Goal: Information Seeking & Learning: Find specific fact

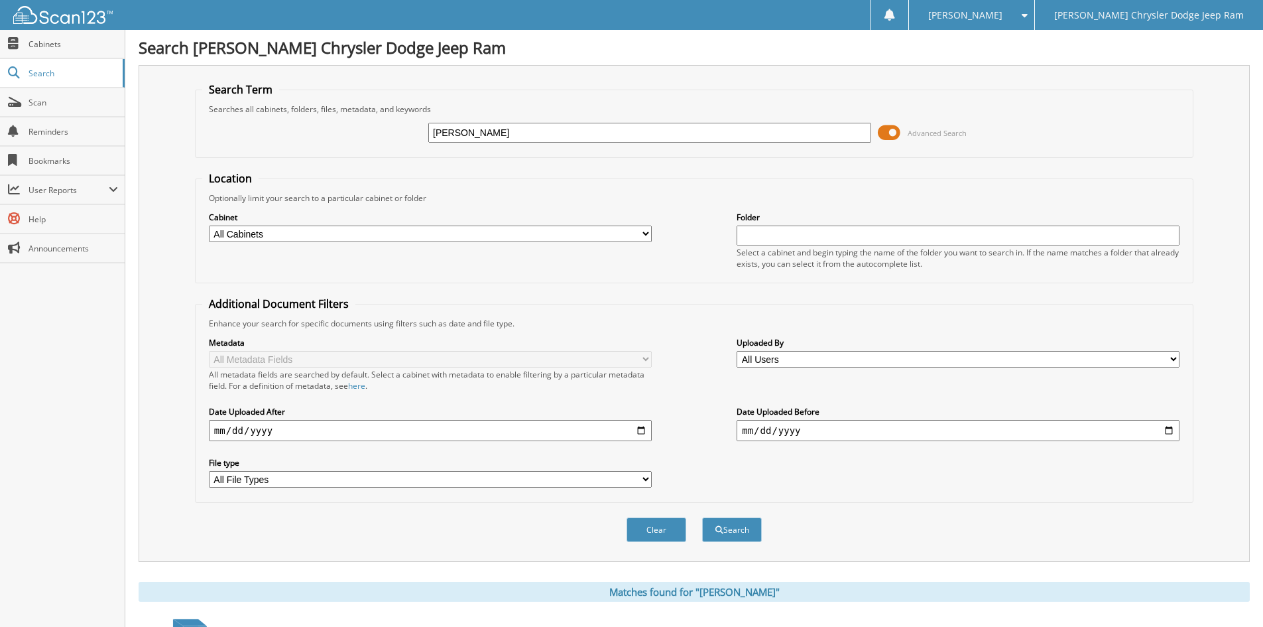
drag, startPoint x: 503, startPoint y: 137, endPoint x: 424, endPoint y: 147, distance: 78.9
click at [424, 147] on div "timian Advanced Search" at bounding box center [694, 133] width 984 height 36
type input "AMEX"
click at [702, 517] on button "Search" at bounding box center [732, 529] width 60 height 25
drag, startPoint x: 440, startPoint y: 129, endPoint x: 411, endPoint y: 131, distance: 29.3
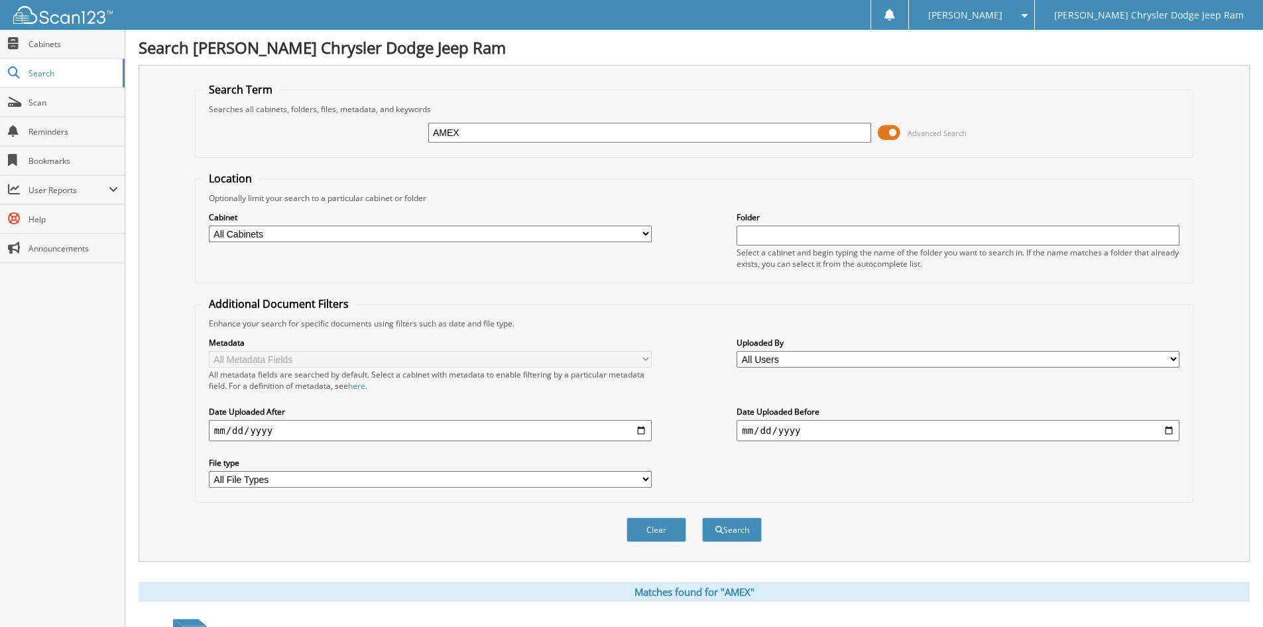
click at [411, 131] on div "AMEX Advanced Search" at bounding box center [694, 133] width 984 height 36
type input "AMERICAN EXPRESS"
click at [738, 534] on button "Search" at bounding box center [732, 529] width 60 height 25
drag, startPoint x: 553, startPoint y: 131, endPoint x: 391, endPoint y: 133, distance: 161.8
click at [393, 133] on div "AMERICAN EXPRESS Advanced Search" at bounding box center [694, 133] width 984 height 36
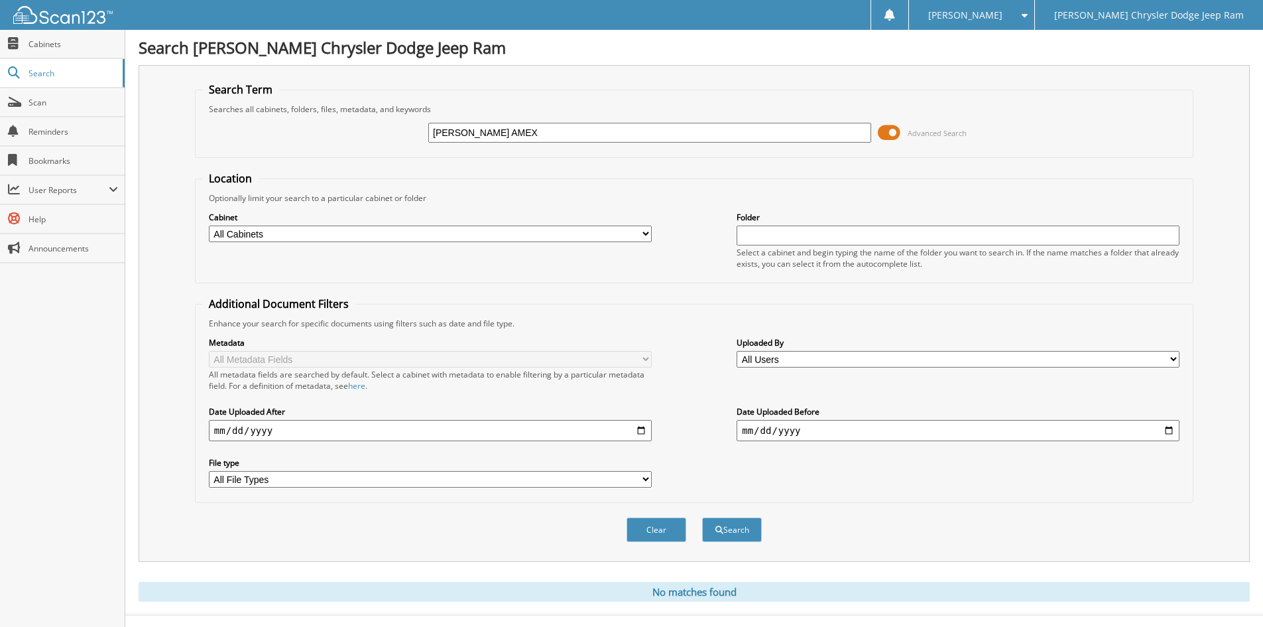
type input "MITCHELL AMEX"
click at [702, 517] on button "Search" at bounding box center [732, 529] width 60 height 25
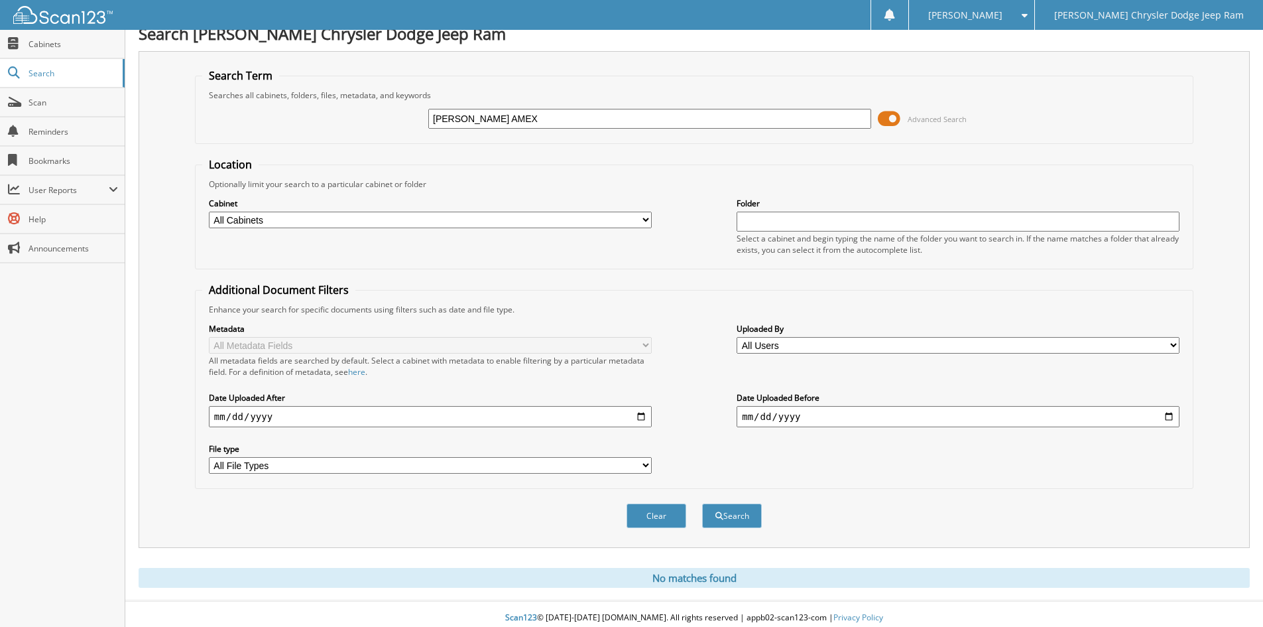
scroll to position [22, 0]
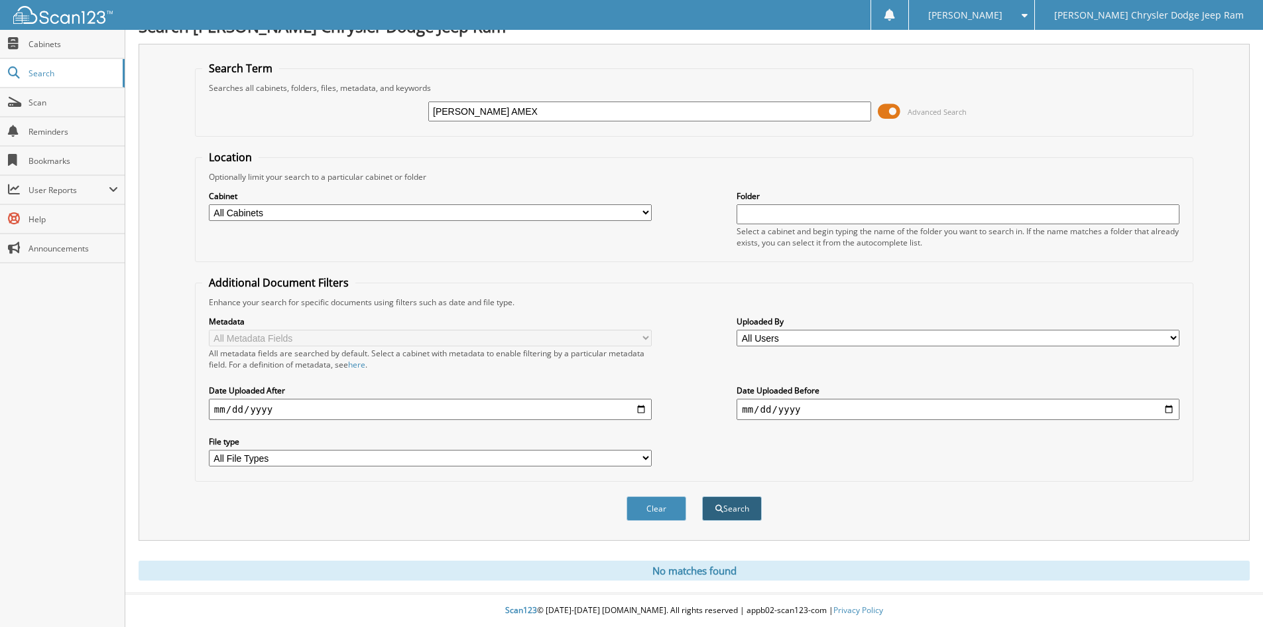
click at [733, 513] on button "Search" at bounding box center [732, 508] width 60 height 25
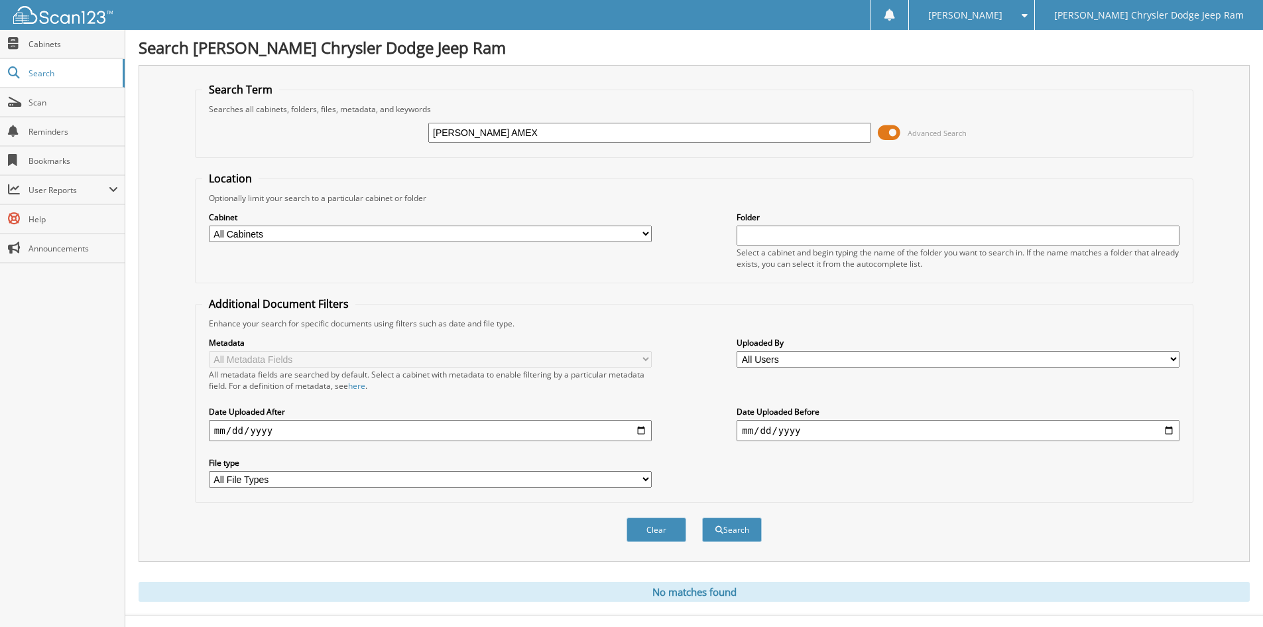
drag, startPoint x: 516, startPoint y: 131, endPoint x: 346, endPoint y: 132, distance: 169.8
click at [346, 132] on div "[PERSON_NAME] AMEX Advanced Search" at bounding box center [694, 133] width 984 height 36
type input "AMEX"
click at [727, 531] on button "Search" at bounding box center [732, 529] width 60 height 25
drag, startPoint x: 471, startPoint y: 135, endPoint x: 407, endPoint y: 135, distance: 64.3
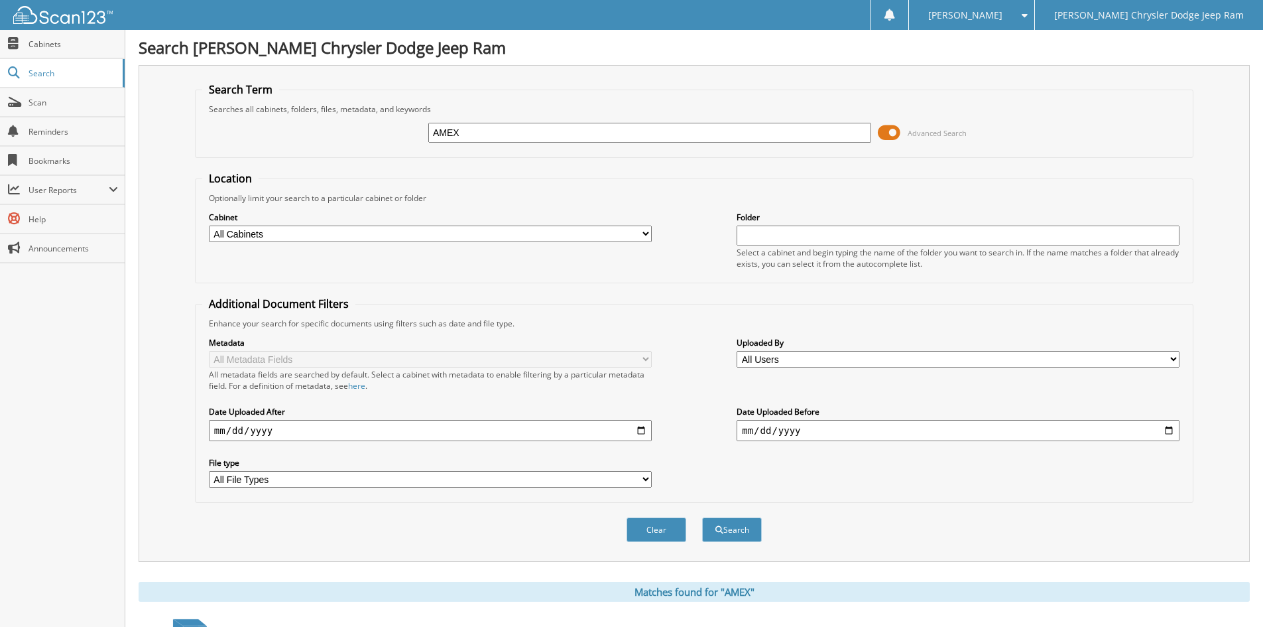
click at [407, 135] on div "AMEX Advanced Search" at bounding box center [694, 133] width 984 height 36
click at [31, 40] on span "Cabinets" at bounding box center [74, 43] width 90 height 11
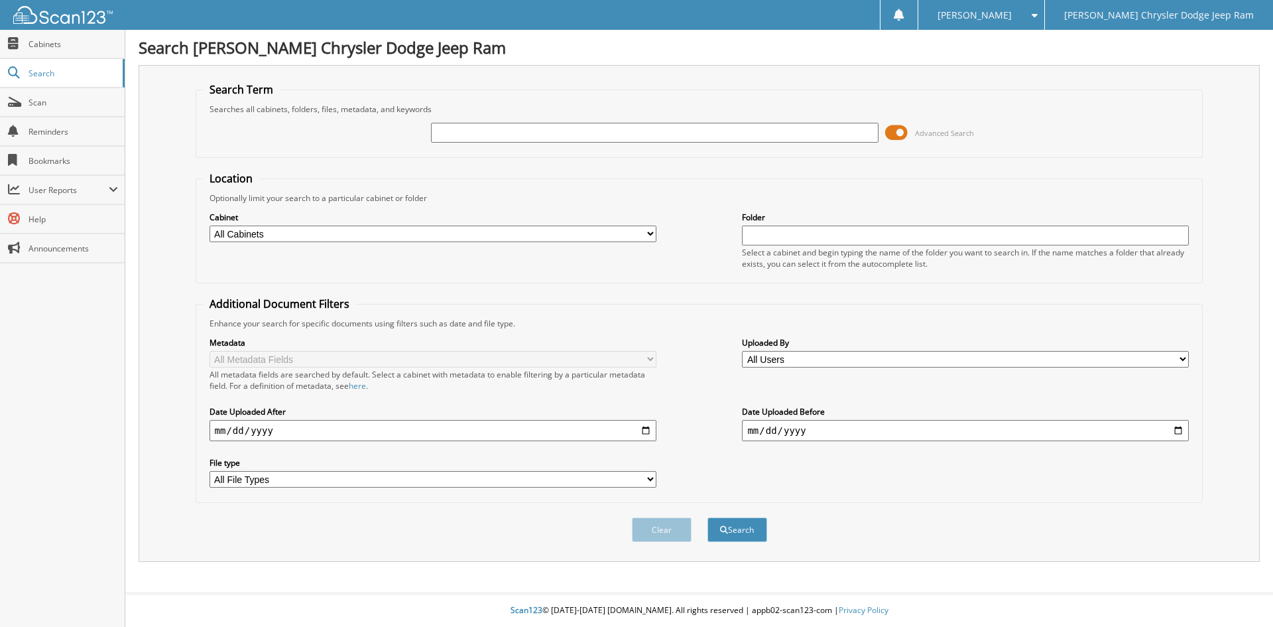
click at [696, 134] on input "text" at bounding box center [654, 133] width 447 height 20
type input "2024"
click at [708, 517] on button "Search" at bounding box center [738, 529] width 60 height 25
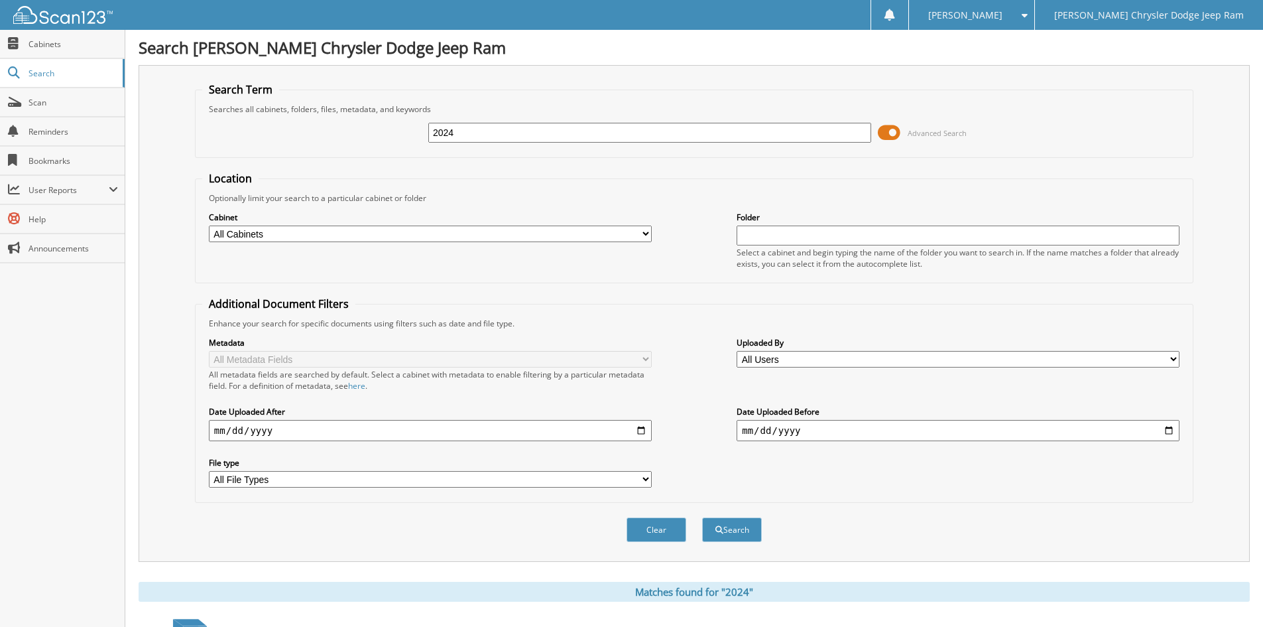
scroll to position [398, 0]
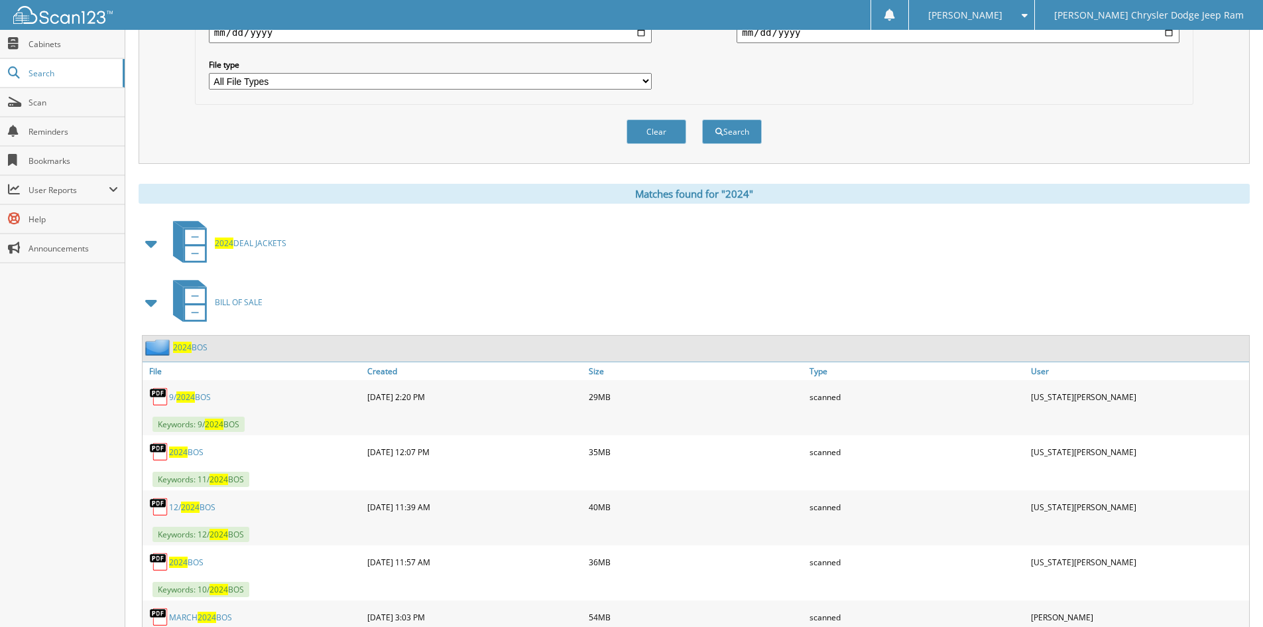
click at [152, 304] on span at bounding box center [152, 302] width 19 height 24
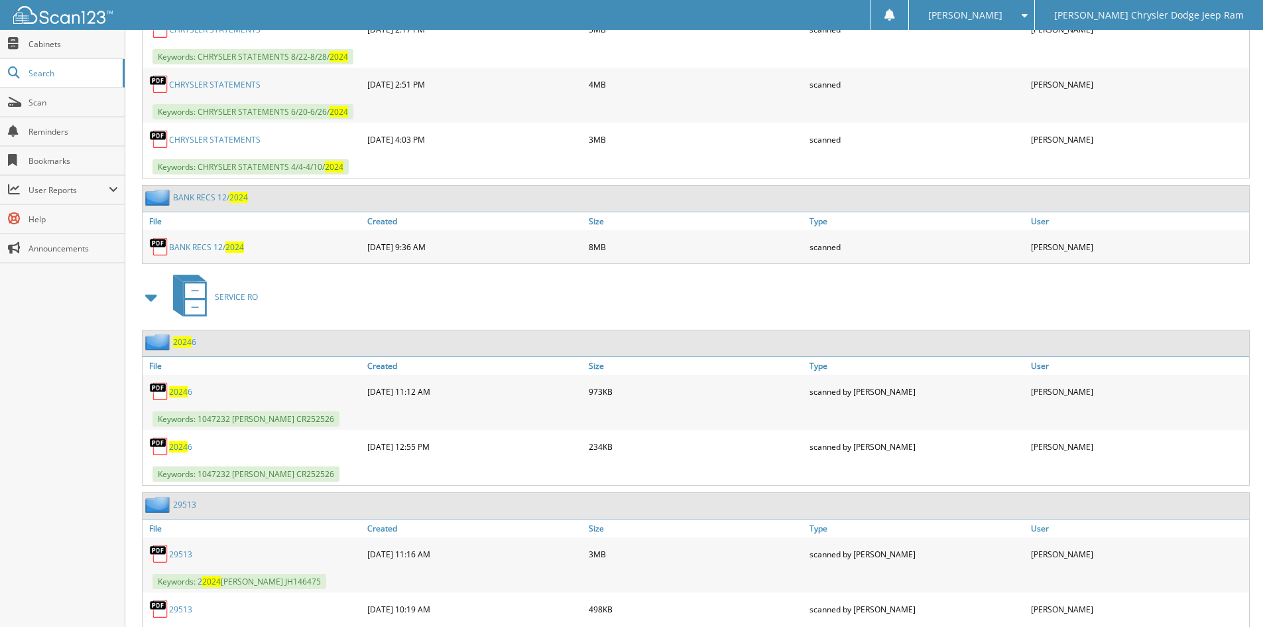
scroll to position [2122, 0]
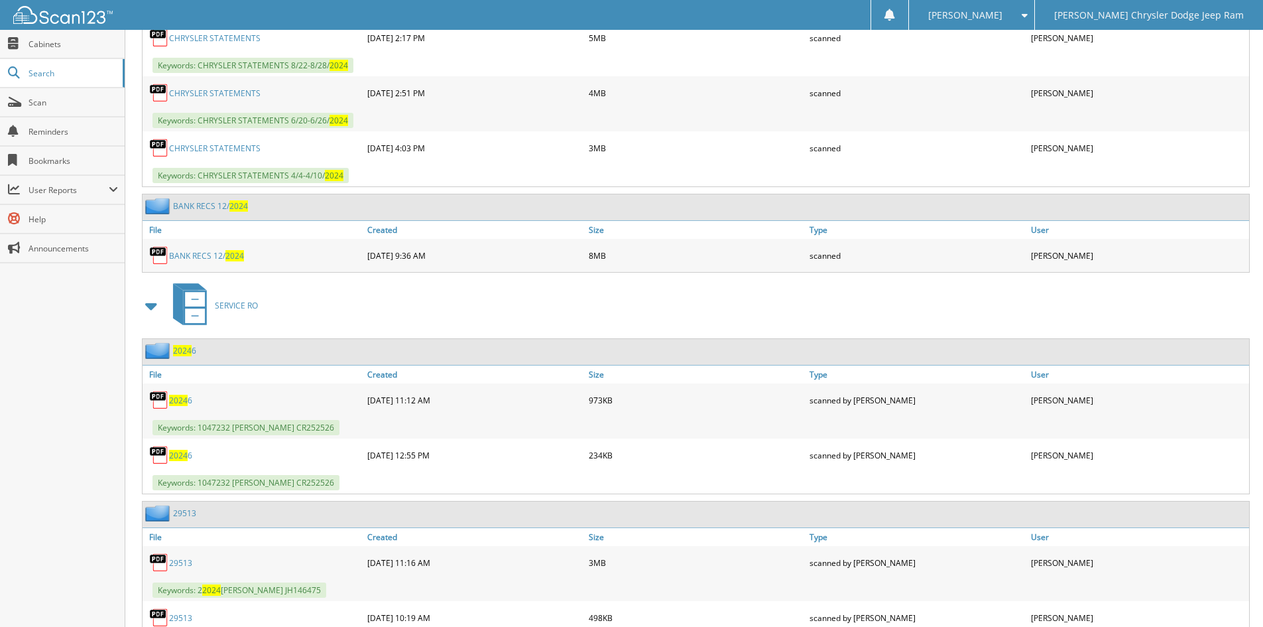
click at [151, 310] on span at bounding box center [152, 306] width 19 height 24
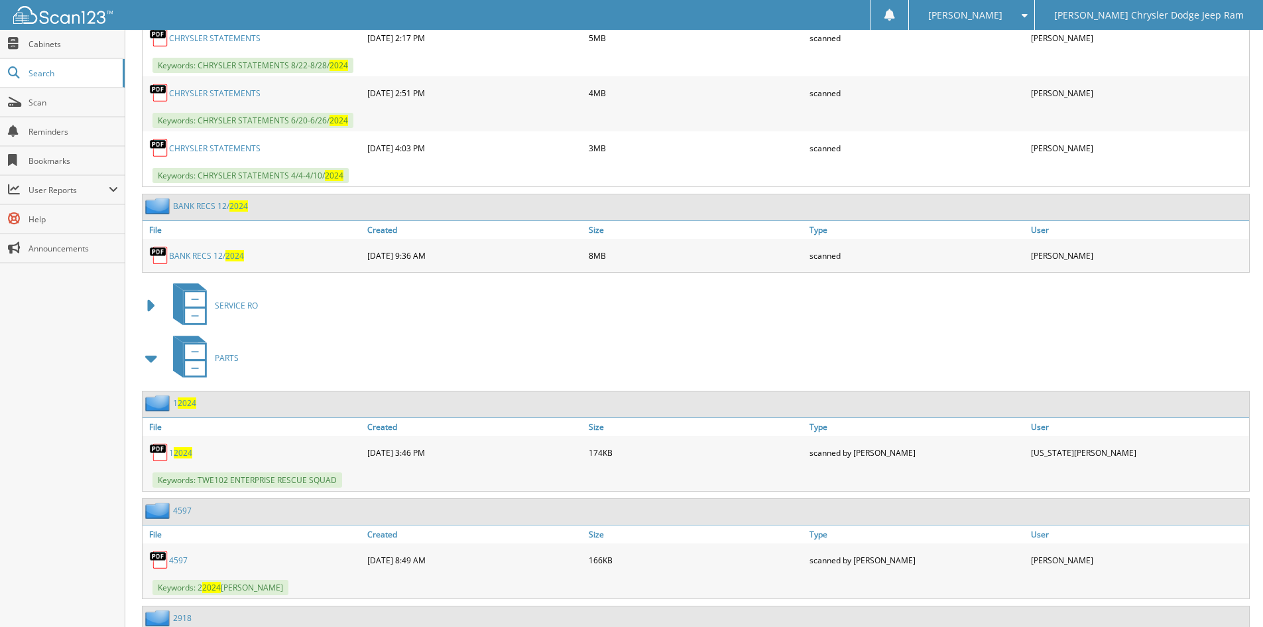
click at [146, 357] on span at bounding box center [152, 358] width 19 height 24
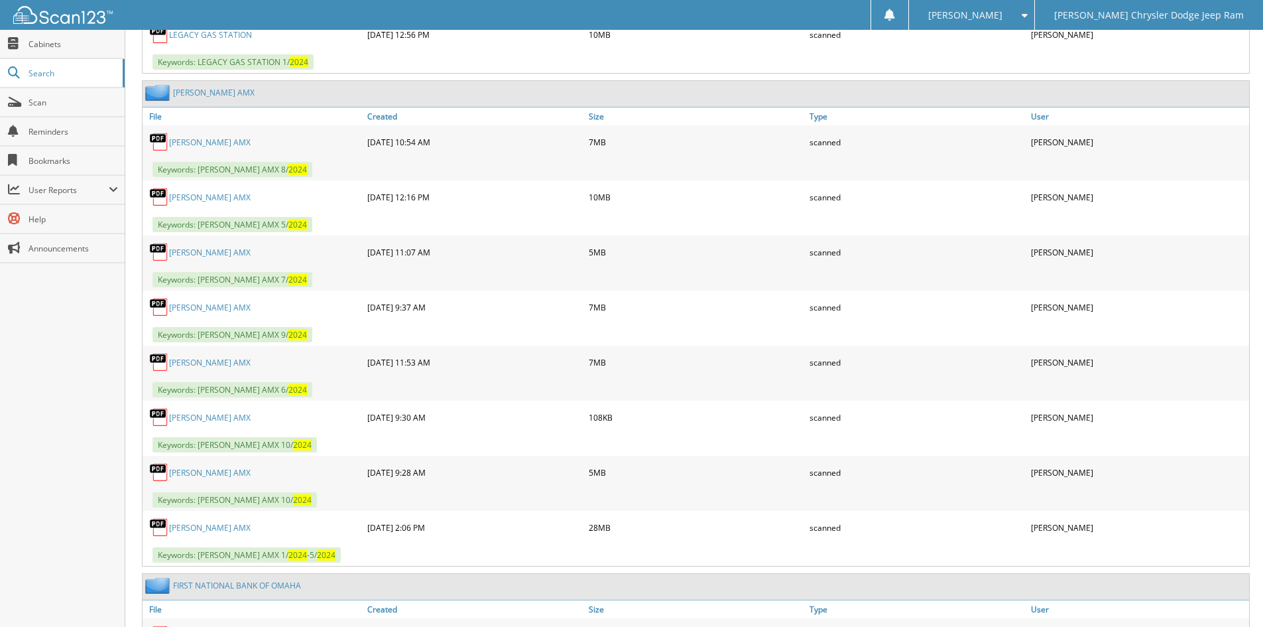
scroll to position [3581, 0]
click at [184, 526] on link "MITCHELL AMX" at bounding box center [210, 526] width 82 height 11
